Goal: Task Accomplishment & Management: Manage account settings

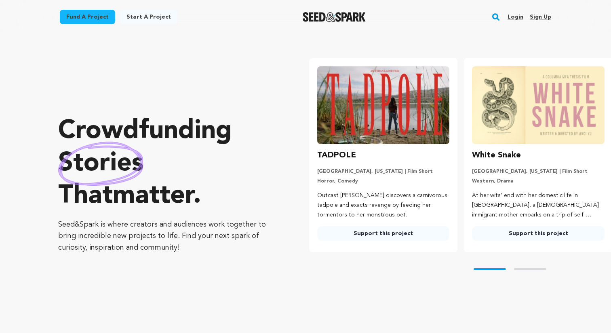
click at [523, 19] on link "Login" at bounding box center [516, 17] width 16 height 13
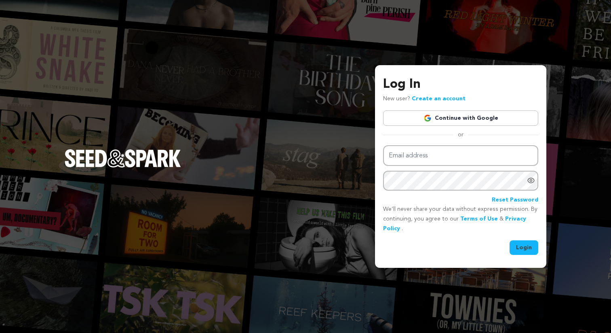
click at [466, 111] on link "Continue with Google" at bounding box center [460, 117] width 155 height 15
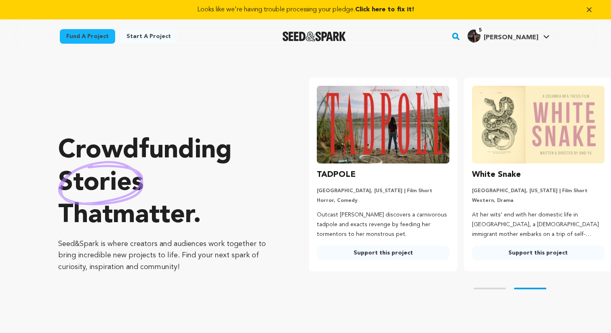
scroll to position [0, 161]
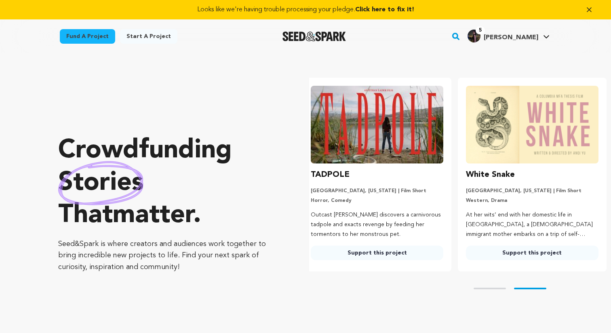
click at [527, 37] on span "Kaashvi A." at bounding box center [511, 37] width 55 height 6
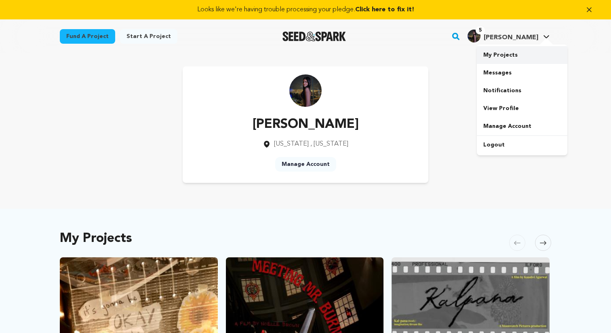
click at [508, 55] on link "My Projects" at bounding box center [522, 55] width 91 height 18
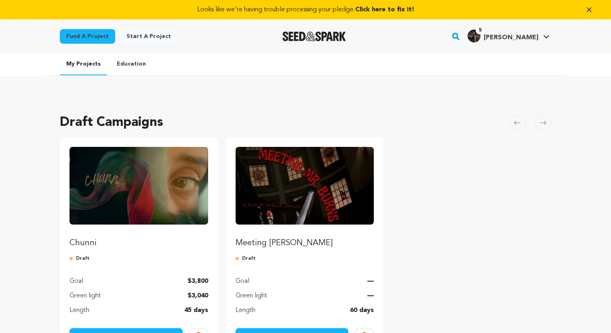
scroll to position [80, 0]
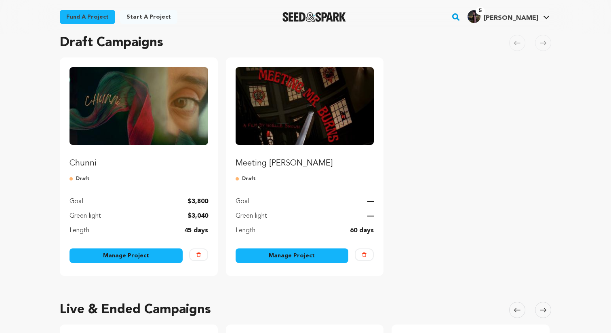
click at [119, 251] on link "Manage Project" at bounding box center [126, 255] width 113 height 15
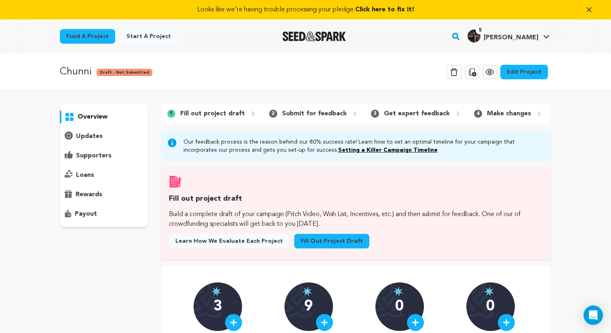
click at [102, 138] on div "updates" at bounding box center [104, 136] width 88 height 13
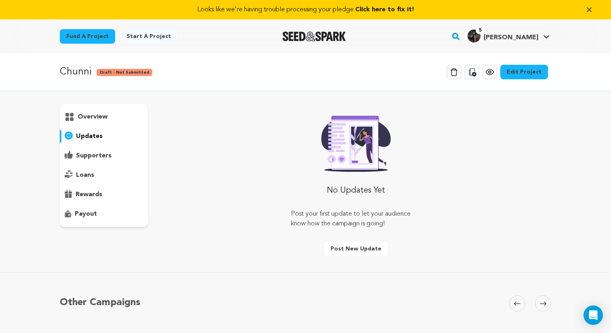
click at [101, 149] on div "supporters" at bounding box center [104, 155] width 88 height 13
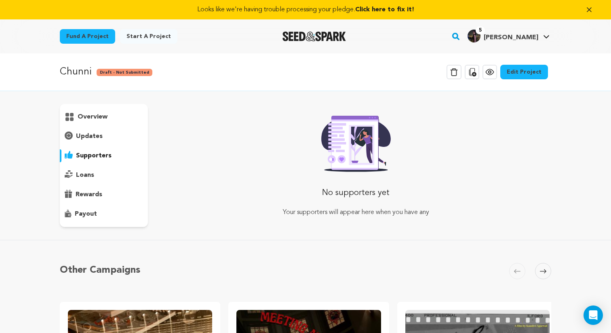
click at [98, 171] on div "loans" at bounding box center [104, 175] width 88 height 13
click at [97, 191] on p "rewards" at bounding box center [89, 195] width 27 height 10
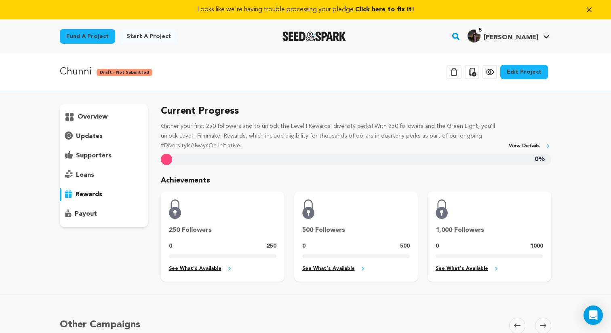
click at [97, 210] on div "payout" at bounding box center [104, 213] width 88 height 13
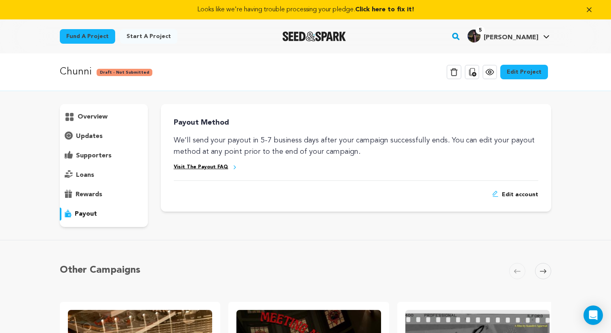
click at [110, 117] on div "overview" at bounding box center [104, 116] width 88 height 13
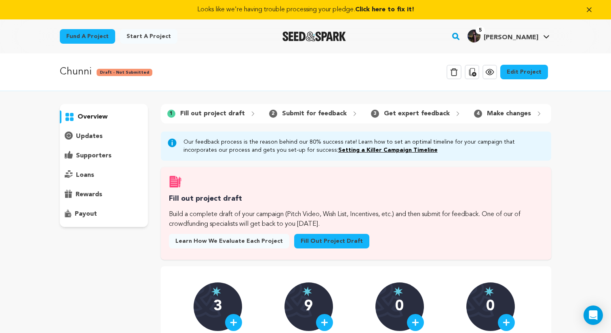
click at [517, 71] on link "Edit Project" at bounding box center [524, 72] width 48 height 15
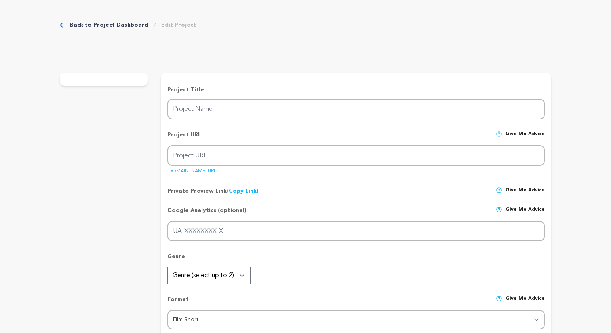
type input "Chunni"
type input "chunni"
type input "[PERSON_NAME]'s plans for a school reunion are derailed when her family forbids…"
type textarea "Ironic what society teaches us (all buried under) can actually harm us. This is…"
type textarea "In a world where women are constantly on edge, even well-meaning individuals ca…"
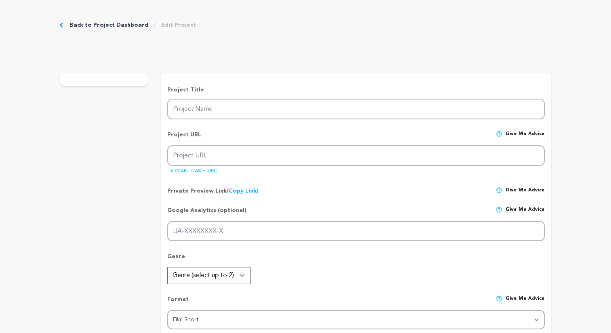
type textarea "NYU"
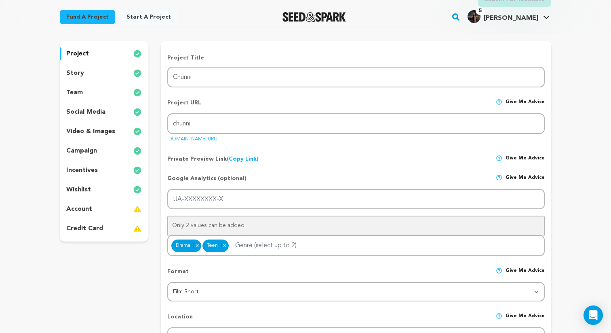
scroll to position [84, 0]
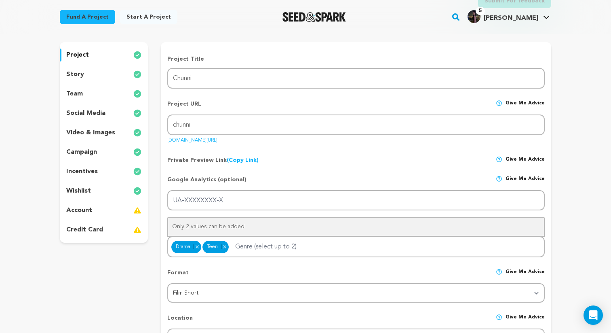
click at [102, 76] on div "story" at bounding box center [104, 74] width 88 height 13
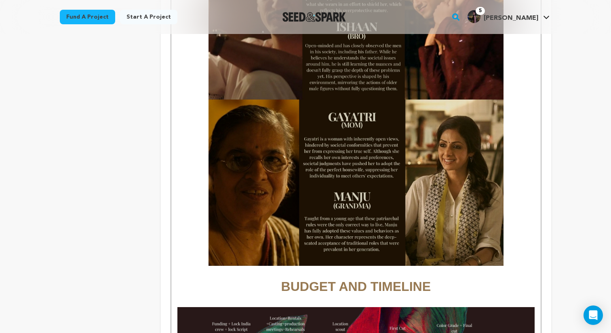
scroll to position [1372, 0]
